Goal: Information Seeking & Learning: Learn about a topic

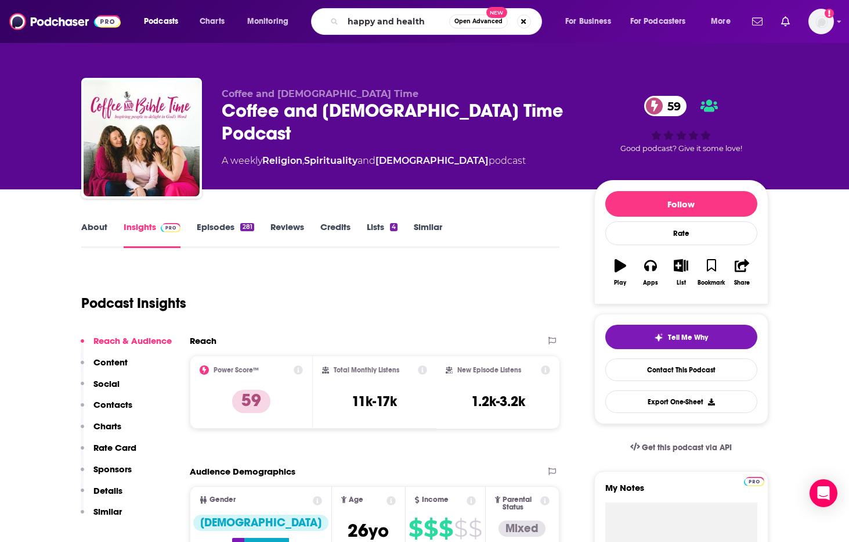
type input "happy and healthy"
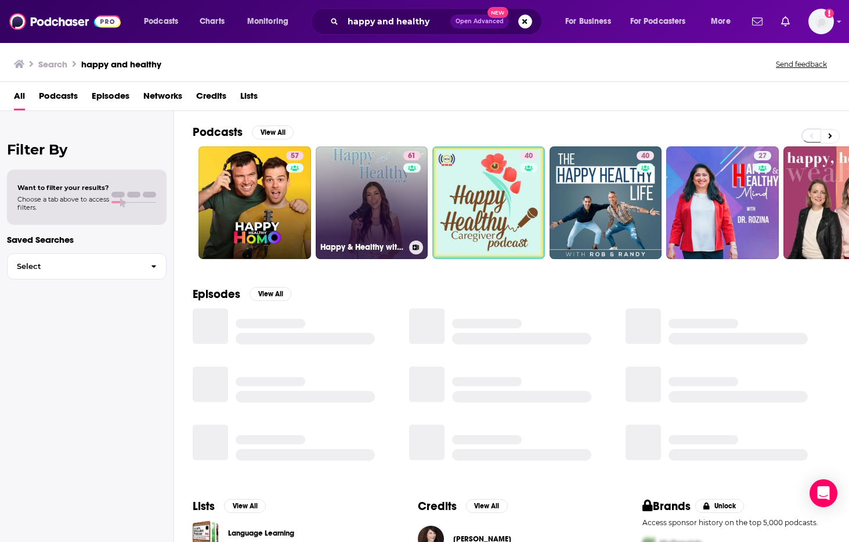
click at [372, 204] on link "61 Happy & Healthy with [PERSON_NAME]" at bounding box center [372, 202] width 113 height 113
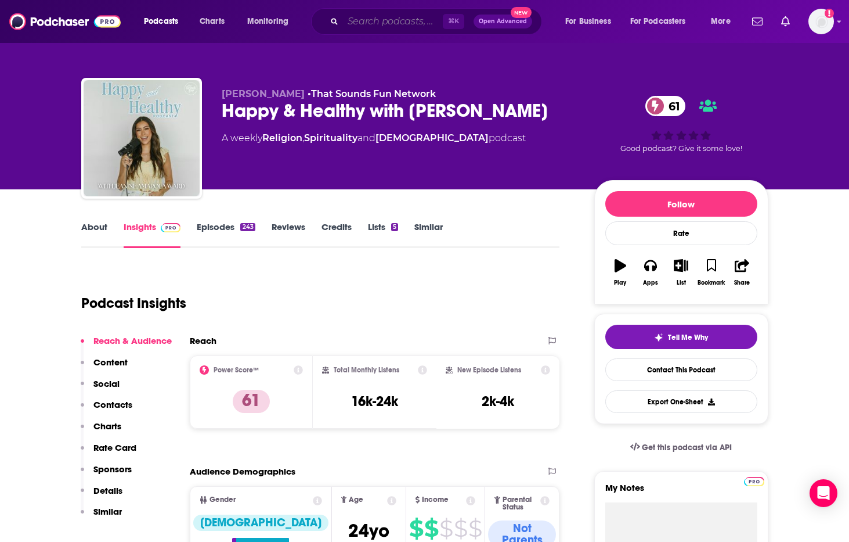
click at [356, 19] on input "Search podcasts, credits, & more..." at bounding box center [393, 21] width 100 height 19
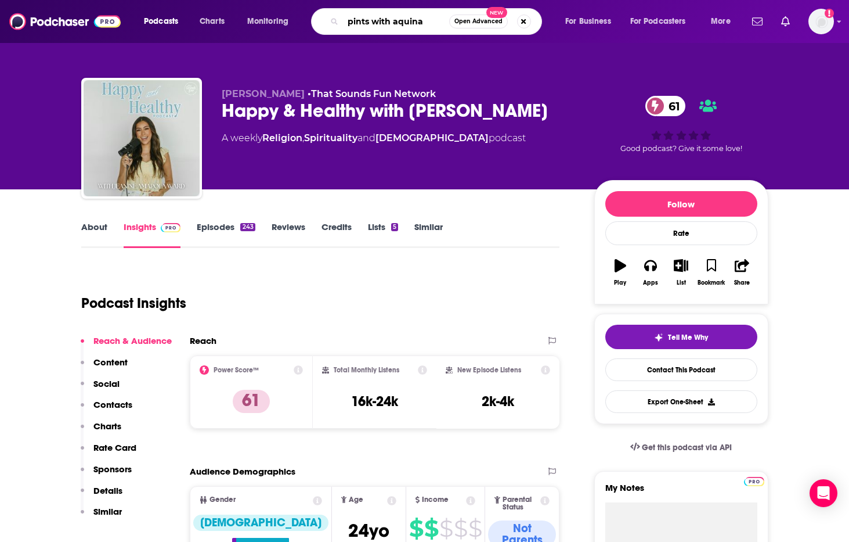
type input "pints with aquinas"
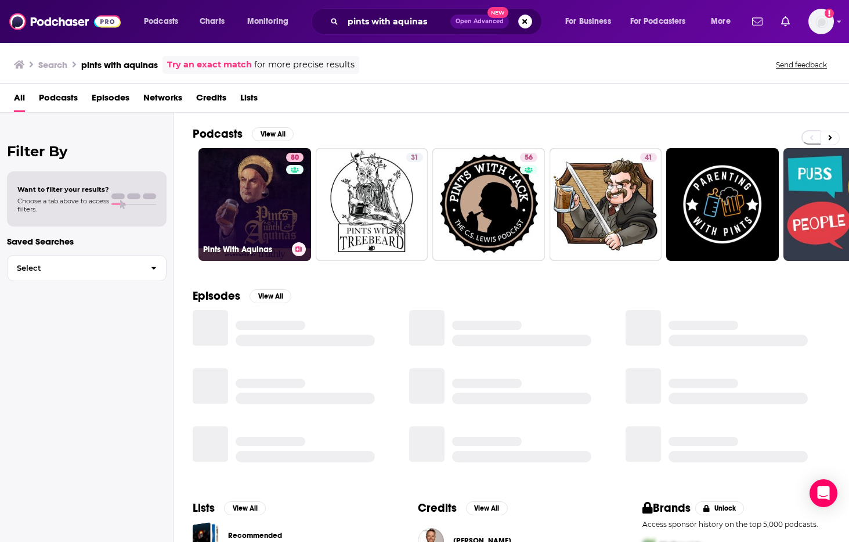
click at [264, 203] on link "80 Pints With Aquinas" at bounding box center [255, 204] width 113 height 113
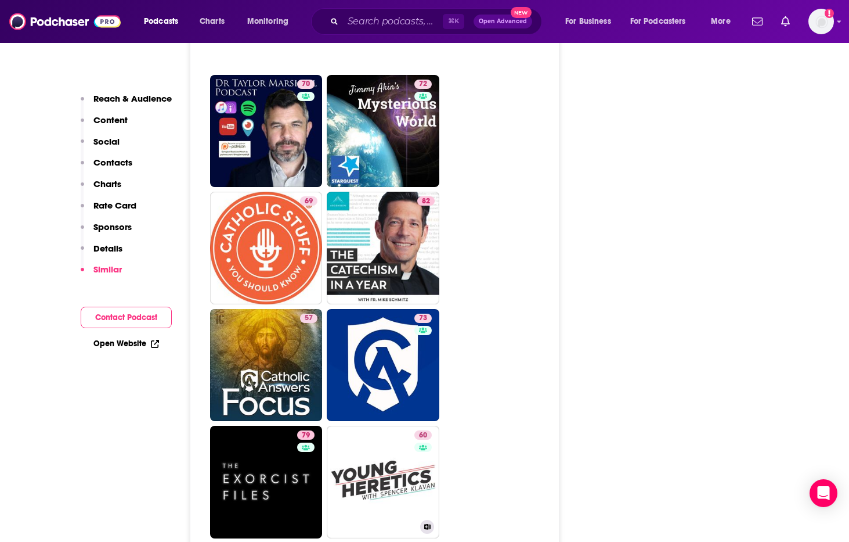
scroll to position [2975, 0]
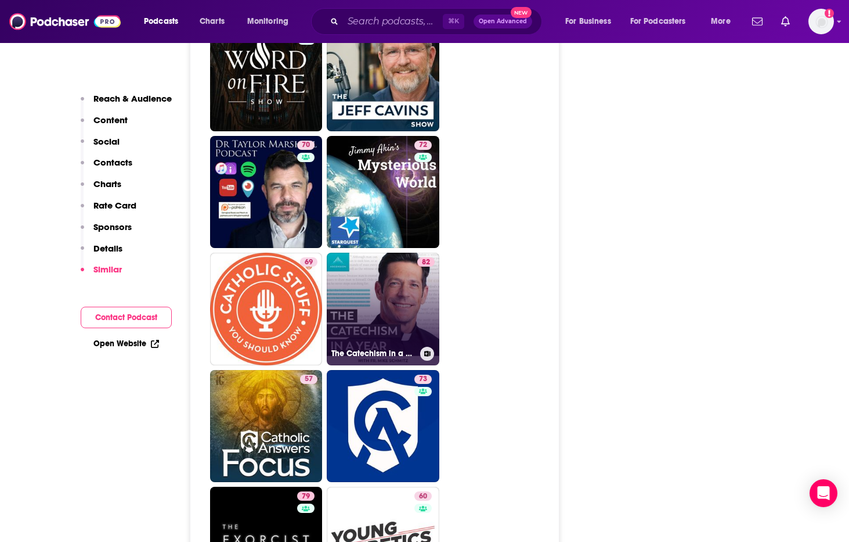
click at [377, 269] on link "82 The Catechism in a Year (with Fr. [PERSON_NAME])" at bounding box center [383, 309] width 113 height 113
type input "[URL][DOMAIN_NAME]"
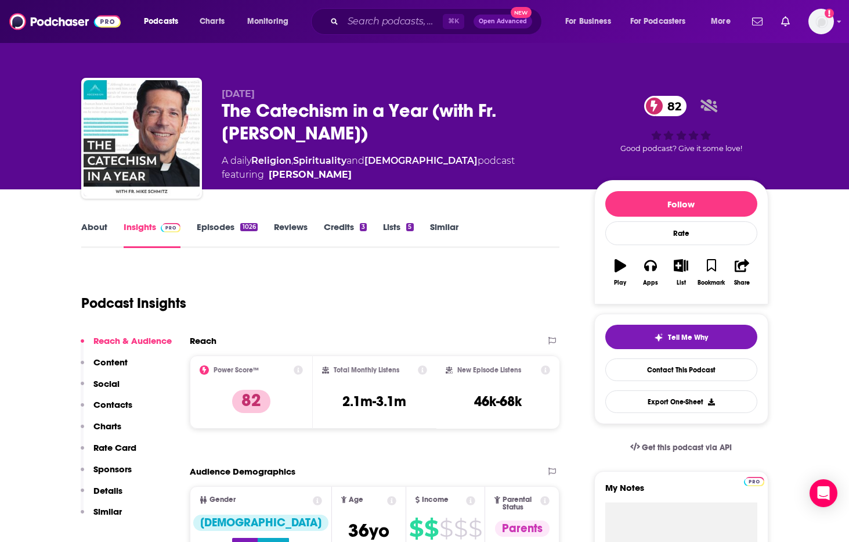
click at [93, 227] on link "About" at bounding box center [94, 234] width 26 height 27
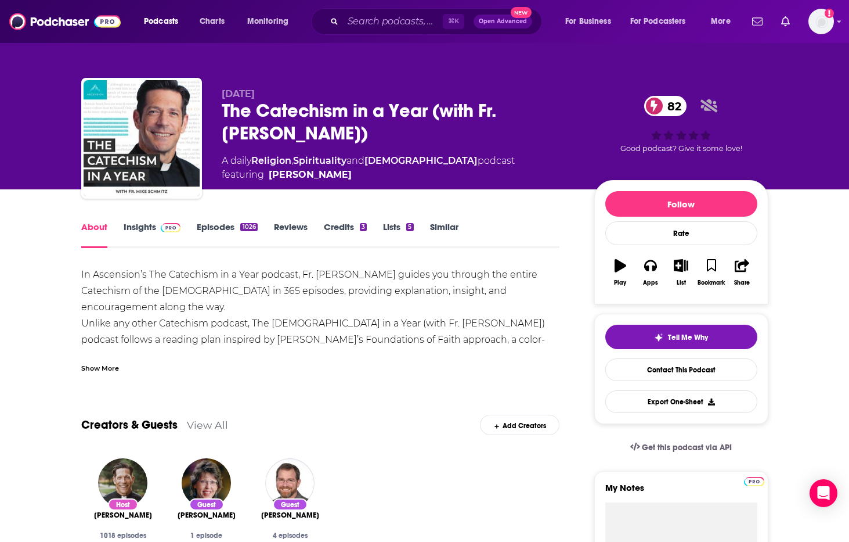
click at [140, 227] on link "Insights" at bounding box center [152, 234] width 57 height 27
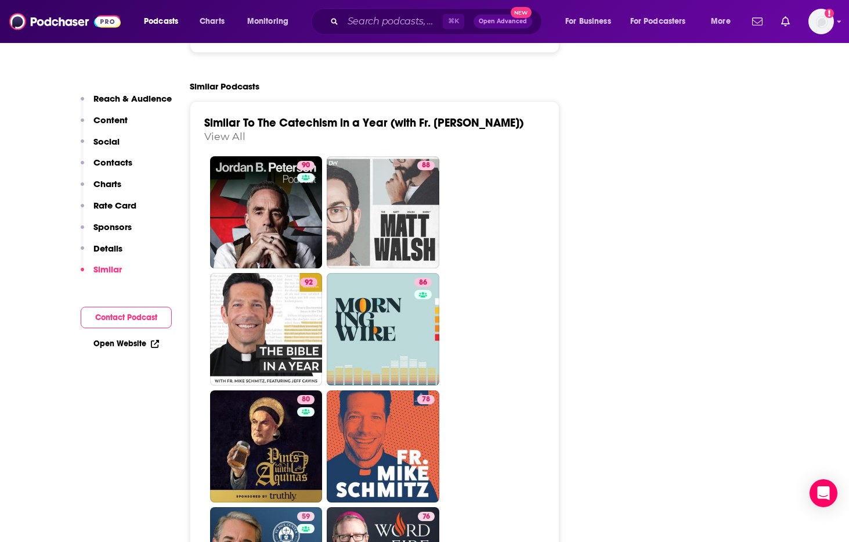
scroll to position [2551, 0]
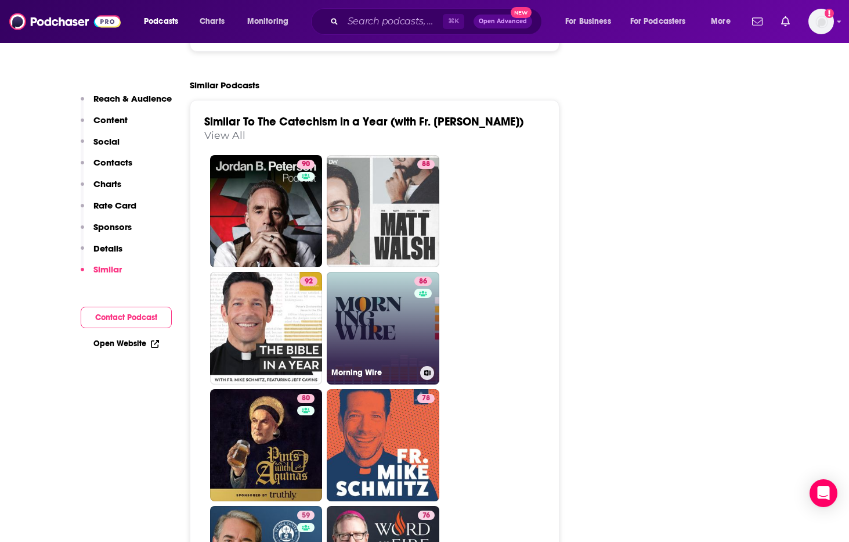
click at [372, 272] on link "86 Morning Wire" at bounding box center [383, 328] width 113 height 113
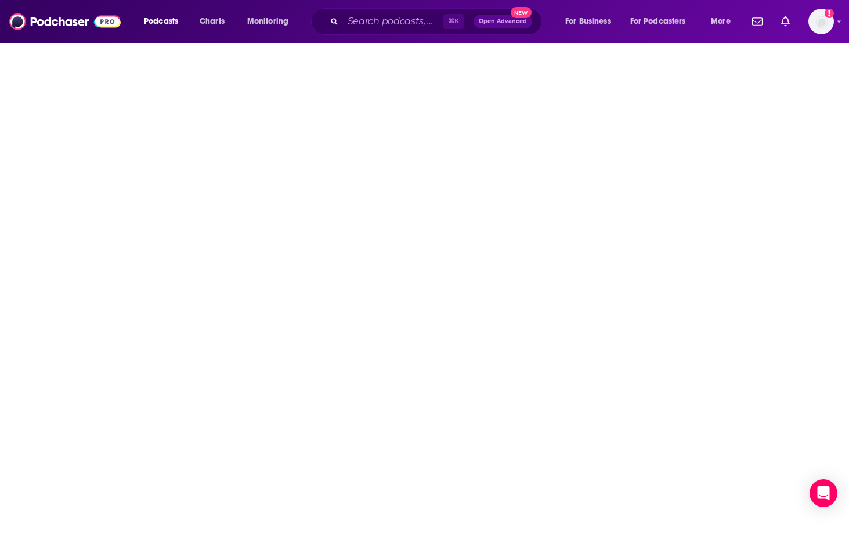
type input "[URL][DOMAIN_NAME]"
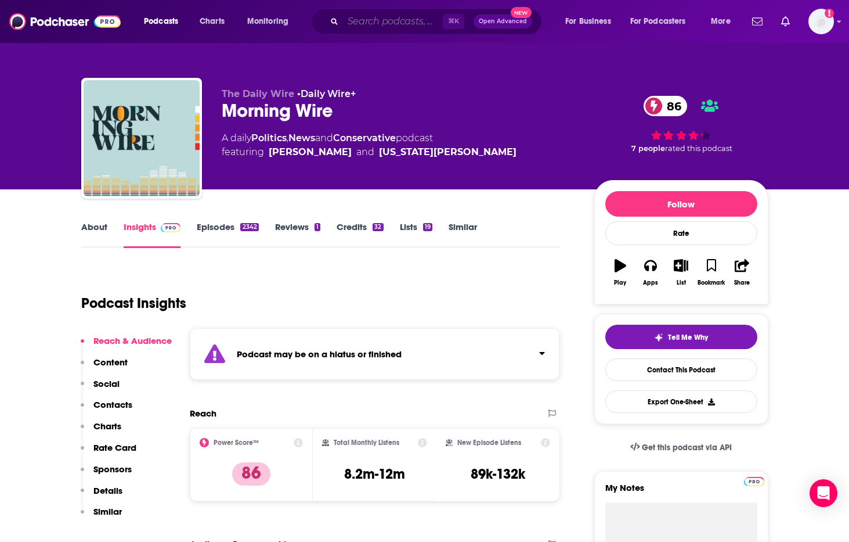
click at [369, 26] on input "Search podcasts, credits, & more..." at bounding box center [393, 21] width 100 height 19
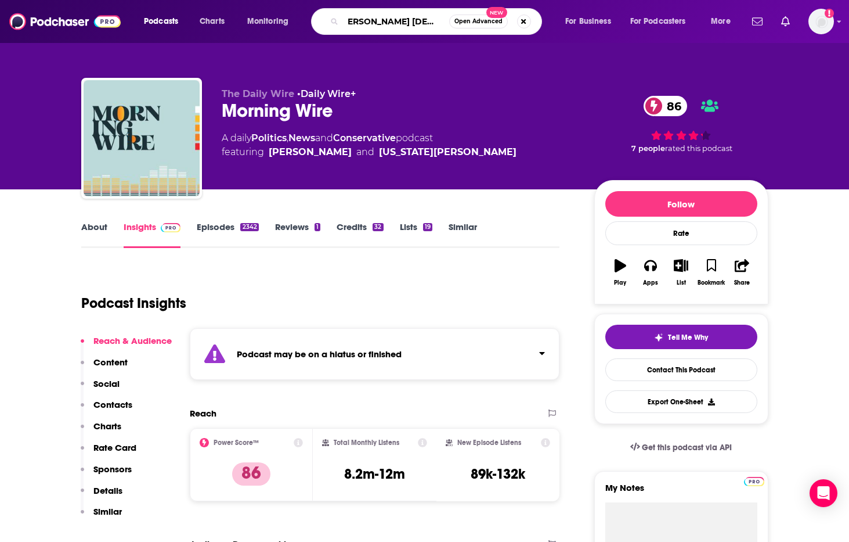
type input "[PERSON_NAME] [DEMOGRAPHIC_DATA]"
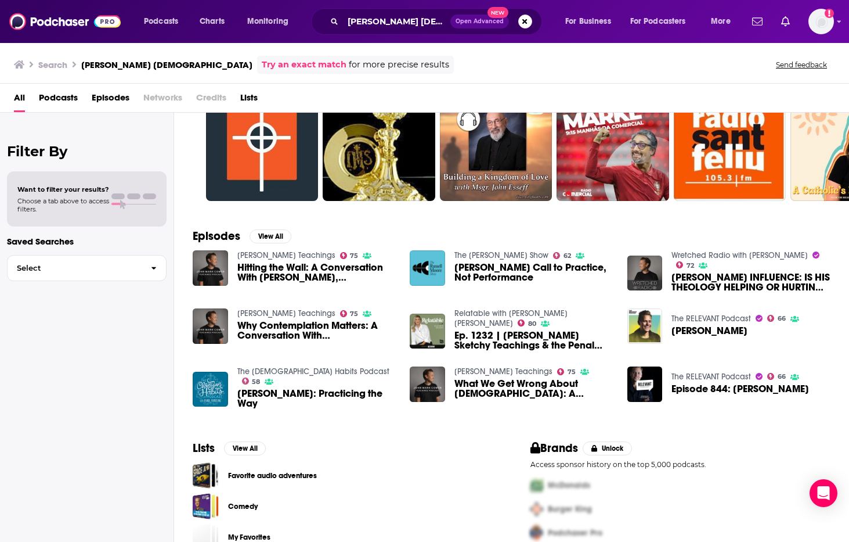
scroll to position [81, 0]
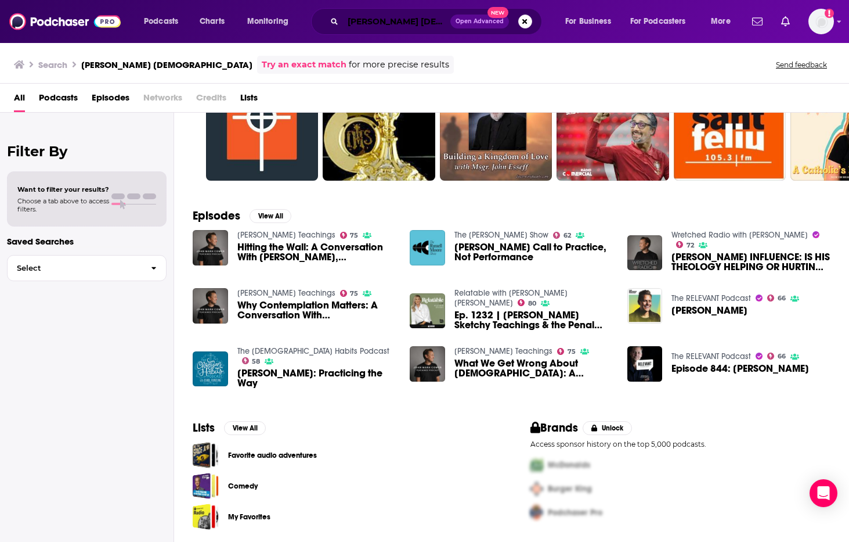
click at [424, 24] on input "[PERSON_NAME] [DEMOGRAPHIC_DATA]" at bounding box center [396, 21] width 107 height 19
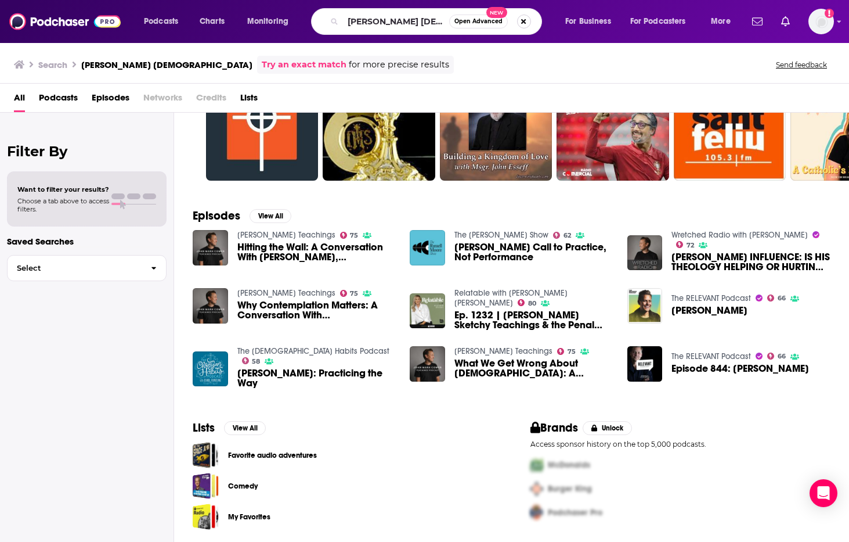
click at [526, 22] on button "Search podcasts, credits, & more..." at bounding box center [524, 22] width 14 height 14
type input "bema discipleship"
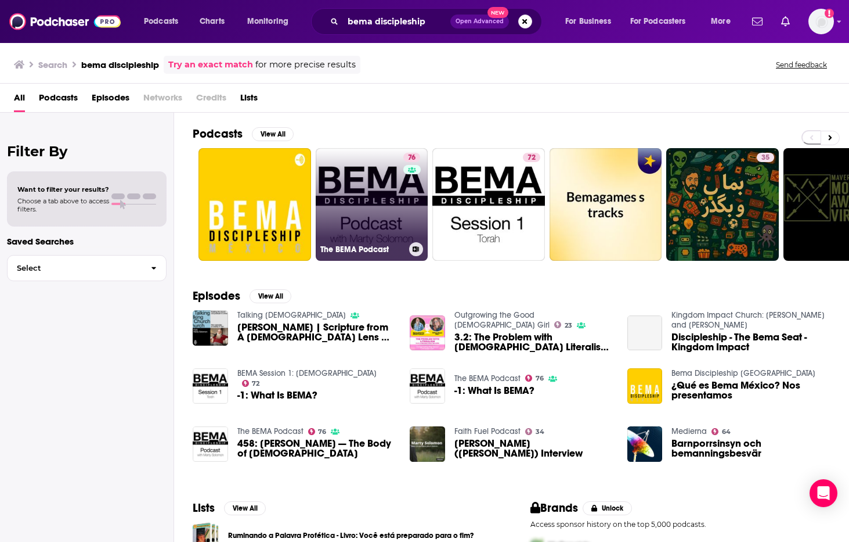
click at [356, 195] on link "76 The BEMA Podcast" at bounding box center [372, 204] width 113 height 113
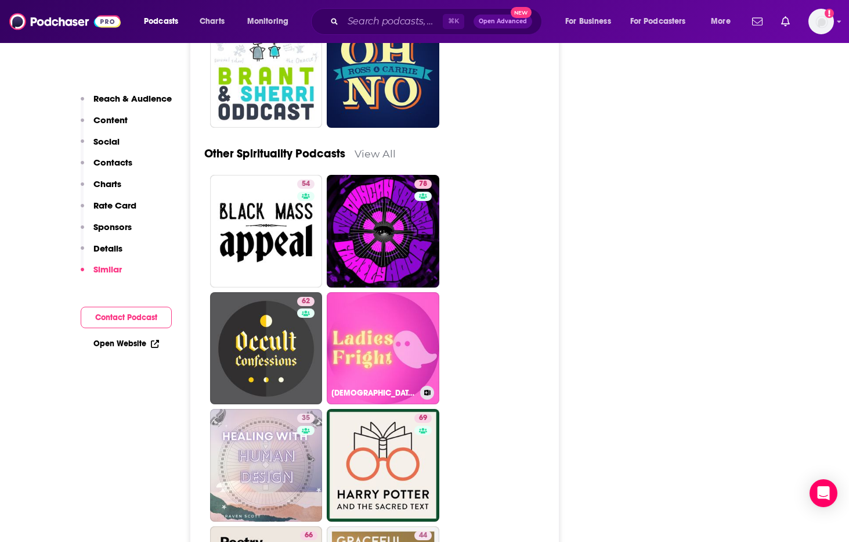
scroll to position [4735, 0]
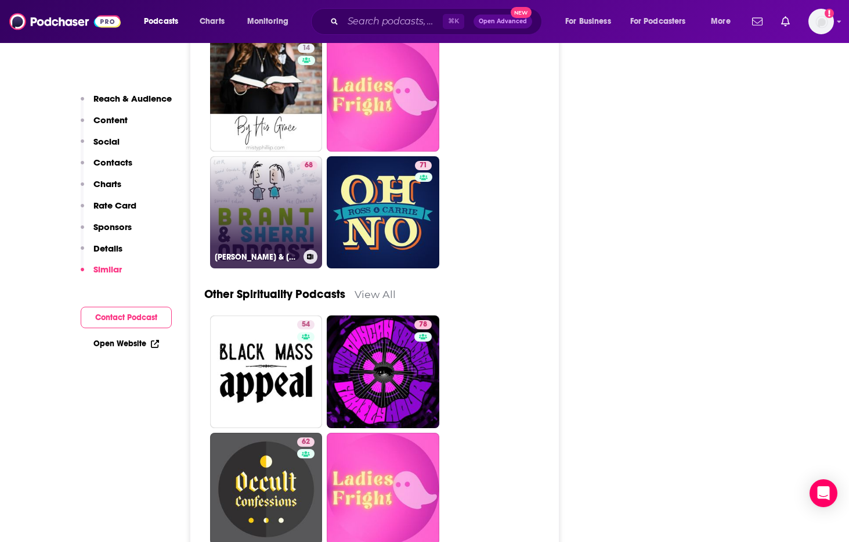
click at [261, 194] on link "68 [PERSON_NAME] & [PERSON_NAME]" at bounding box center [266, 212] width 113 height 113
type input "[URL][DOMAIN_NAME][PERSON_NAME]"
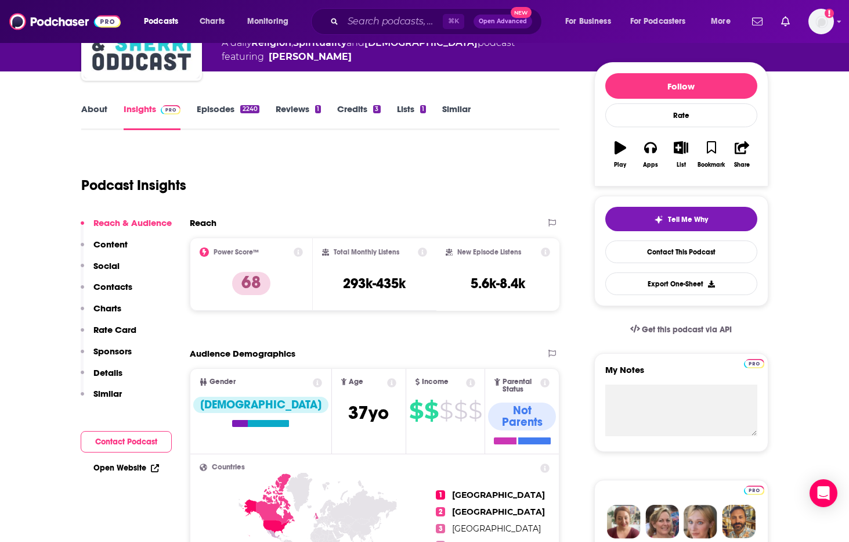
scroll to position [143, 0]
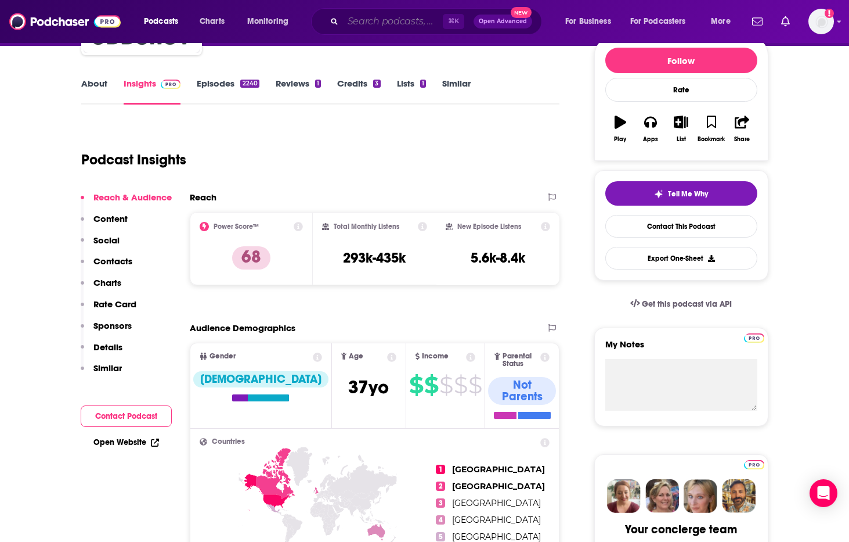
click at [403, 20] on input "Search podcasts, credits, & more..." at bounding box center [393, 21] width 100 height 19
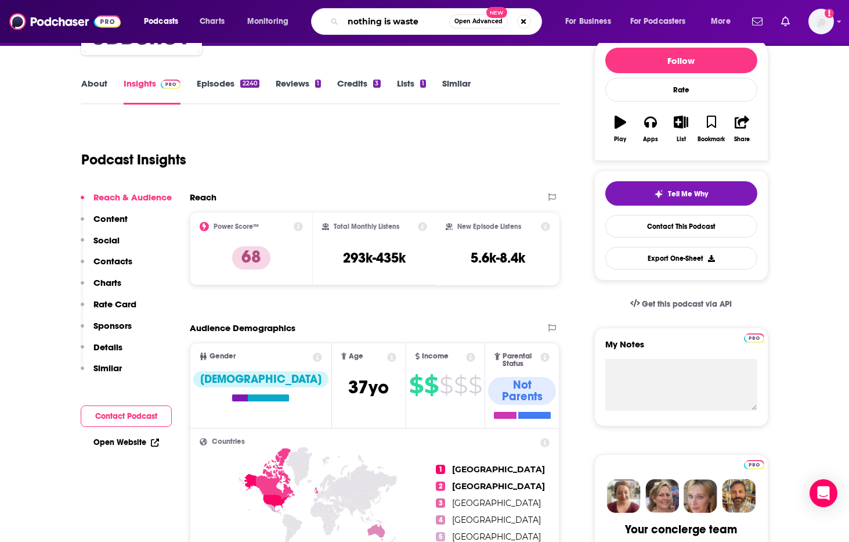
type input "nothing is wasted"
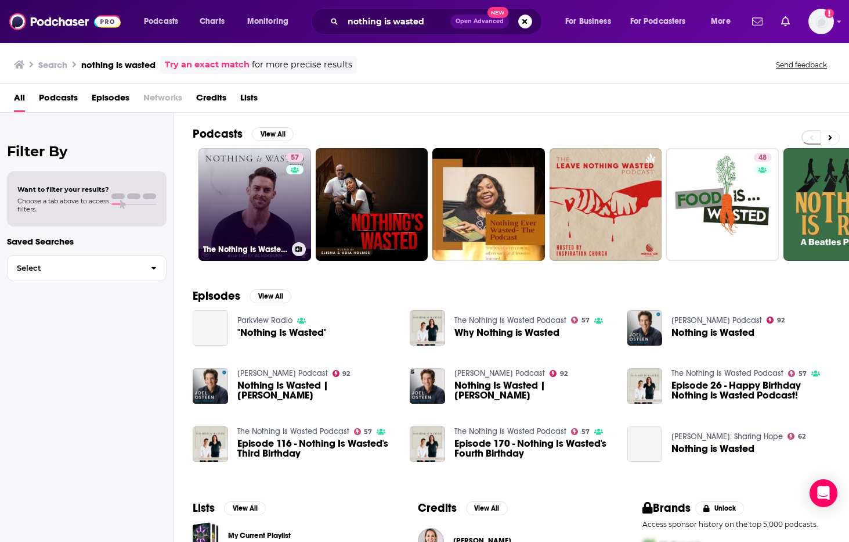
click at [242, 219] on link "57 The Nothing Is Wasted Podcast" at bounding box center [255, 204] width 113 height 113
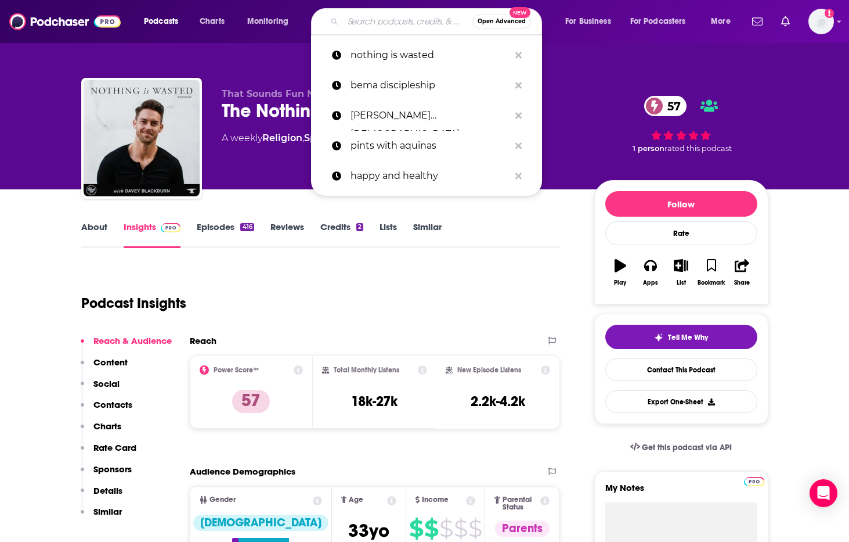
click at [379, 26] on input "Search podcasts, credits, & more..." at bounding box center [407, 21] width 129 height 19
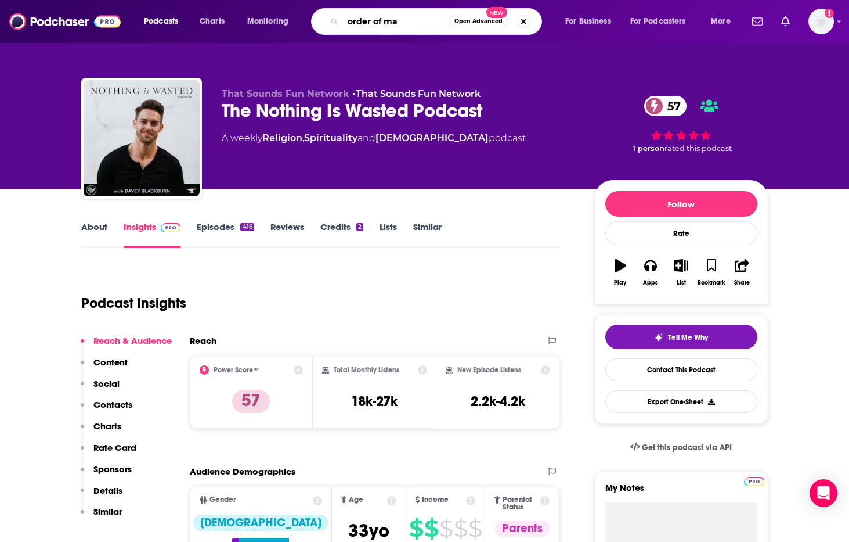
type input "order of man"
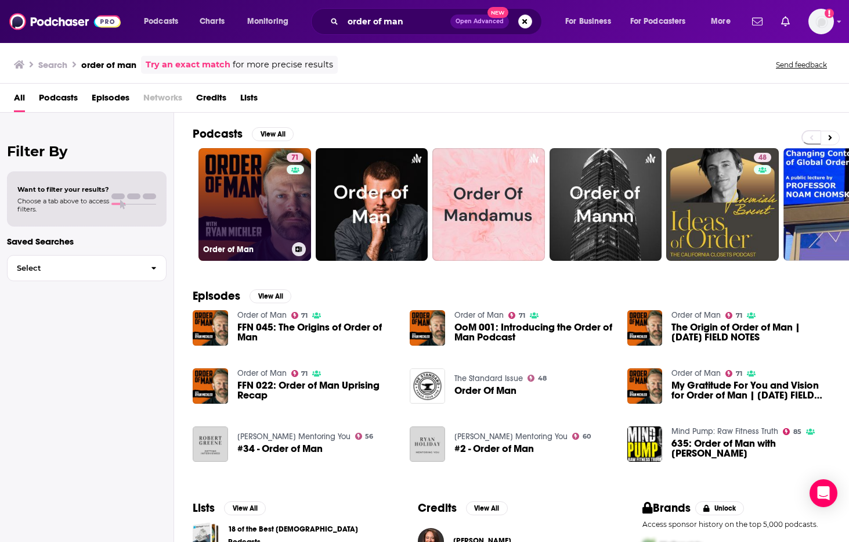
click at [280, 217] on link "71 Order of Man" at bounding box center [255, 204] width 113 height 113
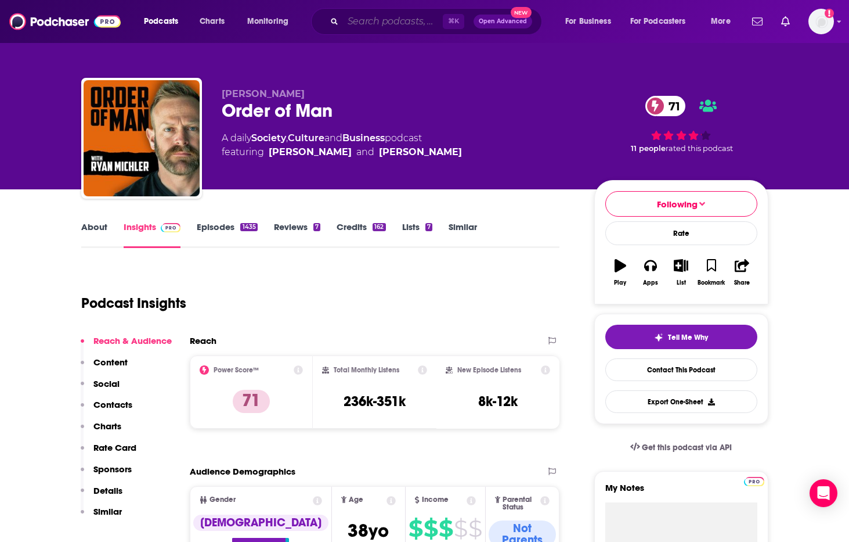
click at [352, 21] on input "Search podcasts, credits, & more..." at bounding box center [393, 21] width 100 height 19
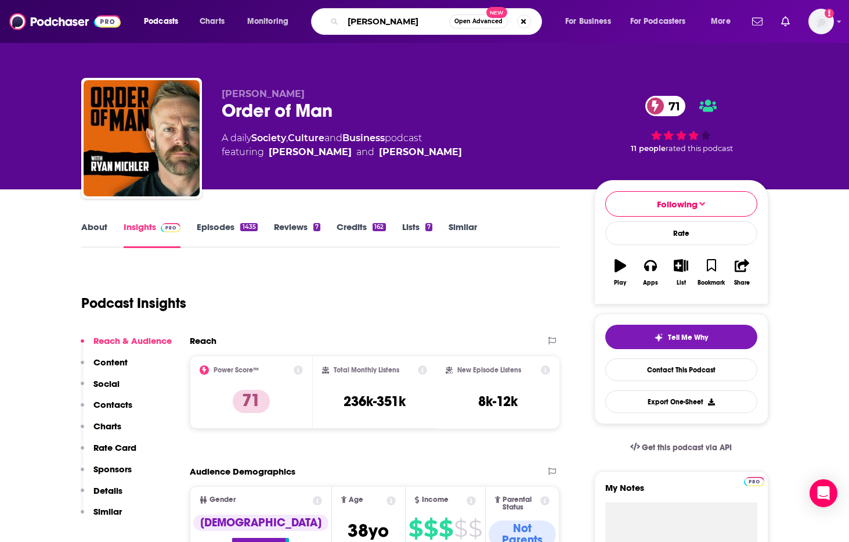
type input "[PERSON_NAME]"
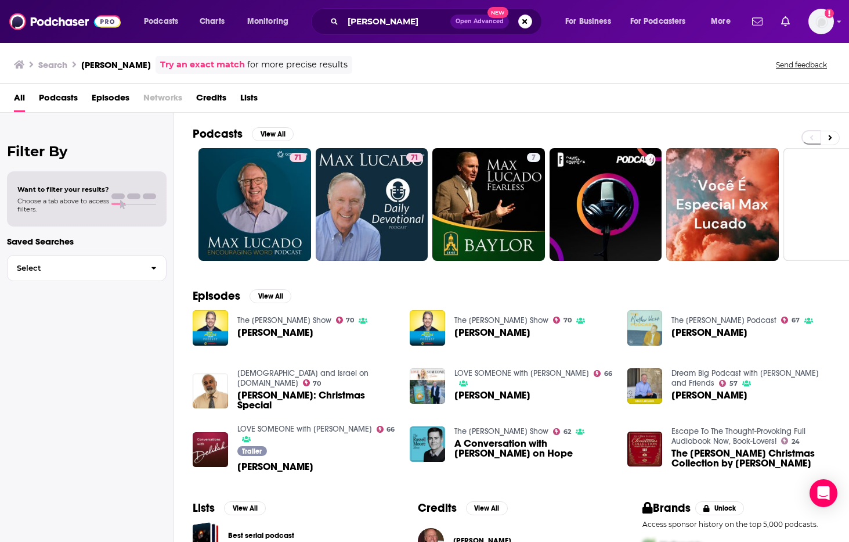
click at [647, 330] on img "Max Lucado" at bounding box center [645, 327] width 35 height 35
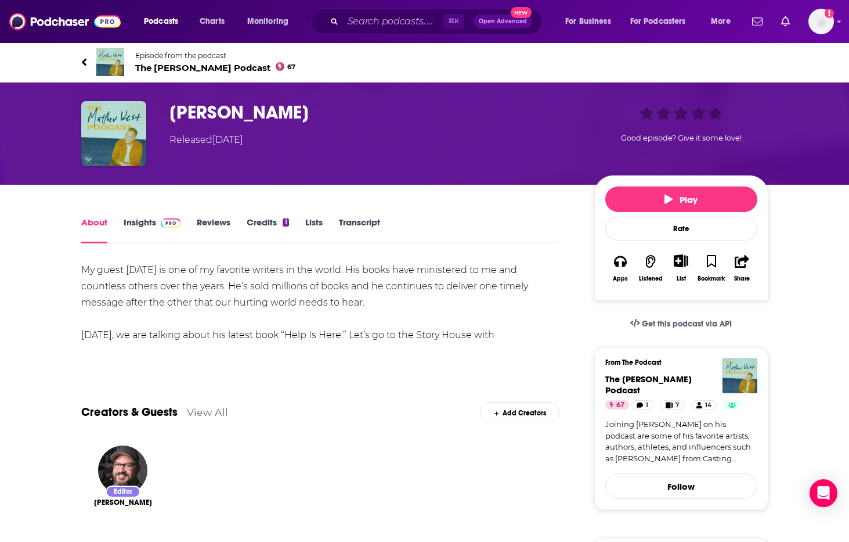
click at [135, 224] on link "Insights" at bounding box center [152, 230] width 57 height 27
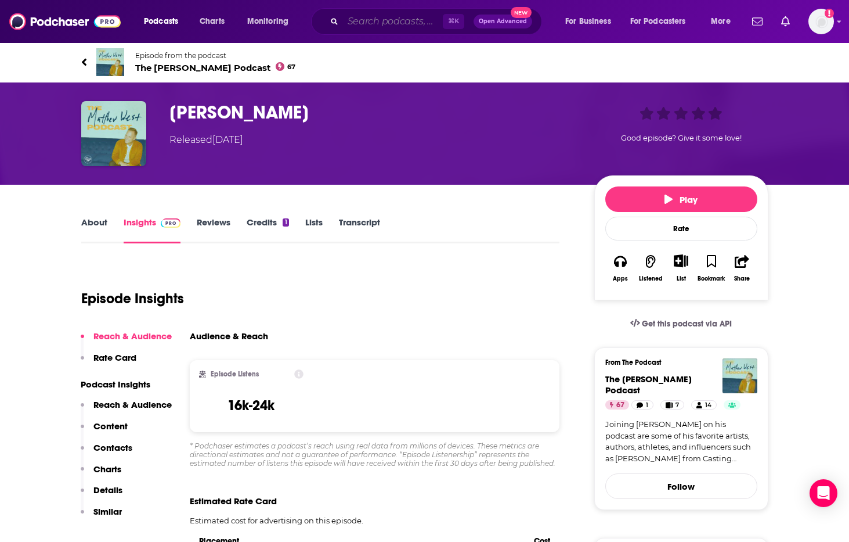
click at [369, 17] on input "Search podcasts, credits, & more..." at bounding box center [393, 21] width 100 height 19
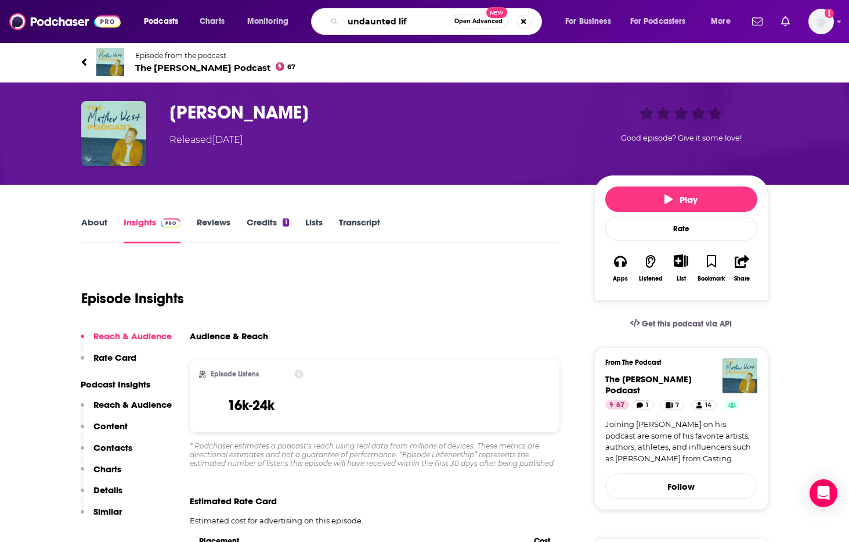
type input "undaunted life"
